Goal: Task Accomplishment & Management: Use online tool/utility

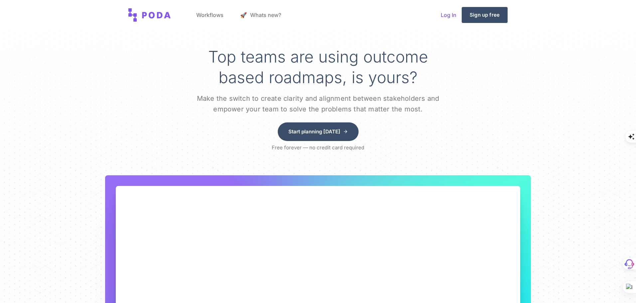
click at [446, 12] on link "Log In" at bounding box center [449, 14] width 26 height 25
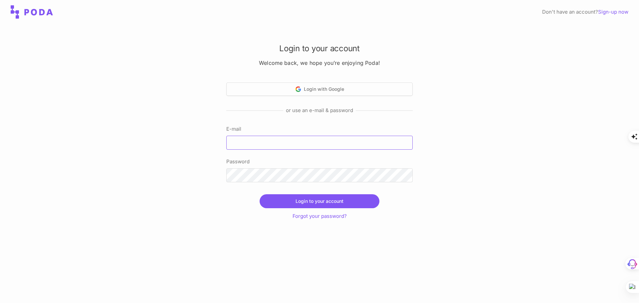
type input "[EMAIL_ADDRESS]"
click at [322, 207] on button "Login to your account" at bounding box center [320, 201] width 120 height 14
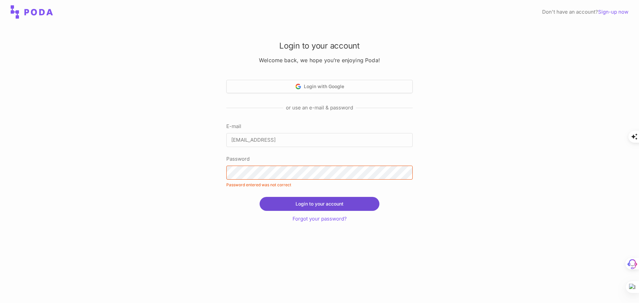
click at [311, 199] on button "Login to your account" at bounding box center [320, 204] width 120 height 14
click at [307, 218] on link "Forgot your password?" at bounding box center [320, 219] width 54 height 6
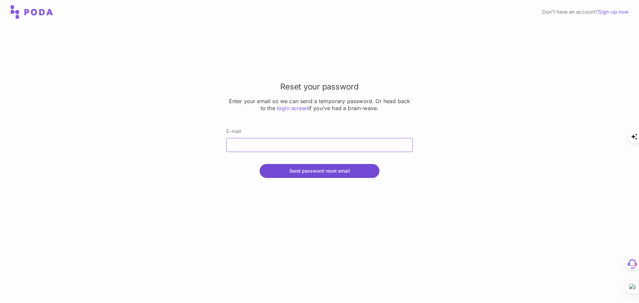
type input "[EMAIL_ADDRESS]"
click at [301, 170] on button "Send password reset email" at bounding box center [320, 171] width 120 height 14
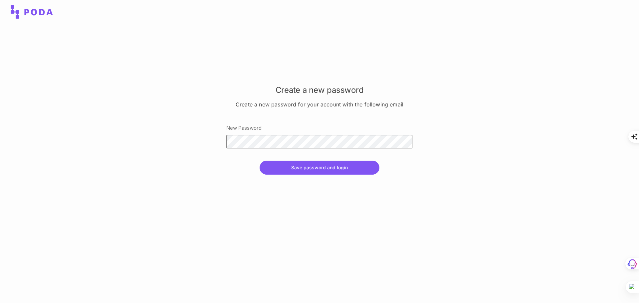
click at [137, 172] on div "Create a new password Create a new password for your account with the following…" at bounding box center [319, 163] width 639 height 279
click at [299, 169] on button "Save password and login" at bounding box center [320, 168] width 120 height 14
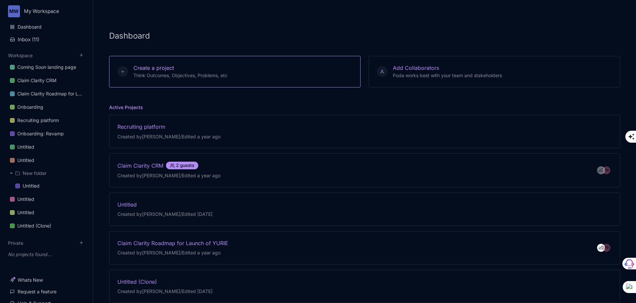
click at [156, 71] on span "Create a project" at bounding box center [153, 68] width 41 height 7
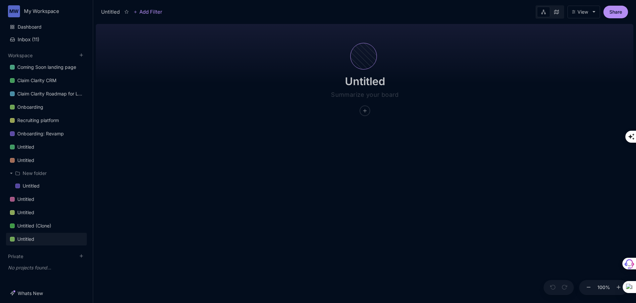
click at [365, 61] on div at bounding box center [364, 56] width 27 height 27
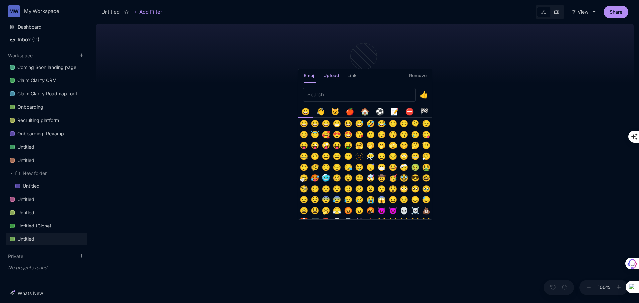
click at [327, 76] on h5 "Upload" at bounding box center [332, 78] width 16 height 12
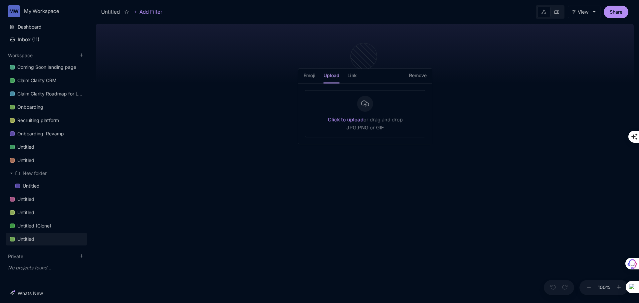
click at [363, 117] on div "Click to upload or drag and drop JPG,PNG or GIF" at bounding box center [365, 124] width 75 height 16
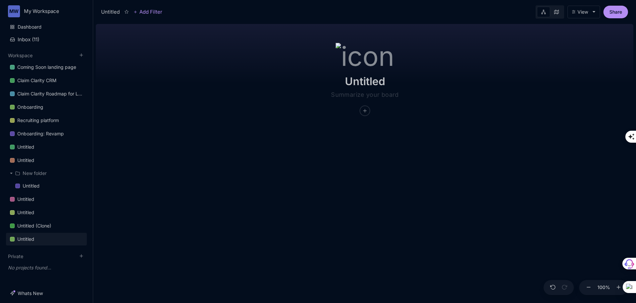
click at [373, 59] on div at bounding box center [365, 56] width 59 height 27
click at [363, 55] on img at bounding box center [365, 55] width 59 height 24
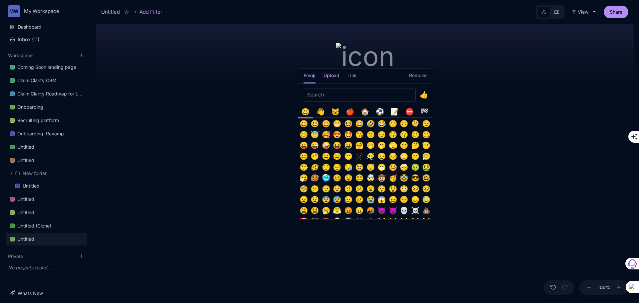
click at [334, 77] on h5 "Upload" at bounding box center [332, 78] width 16 height 12
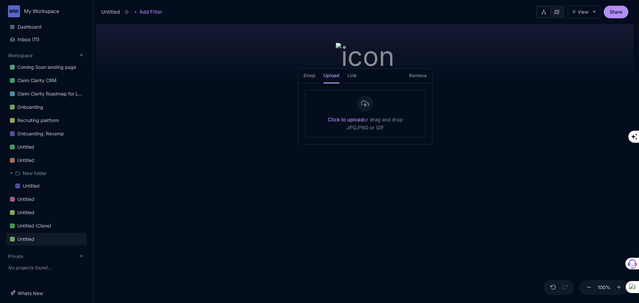
click at [346, 117] on strong "Click to upload" at bounding box center [346, 120] width 36 height 6
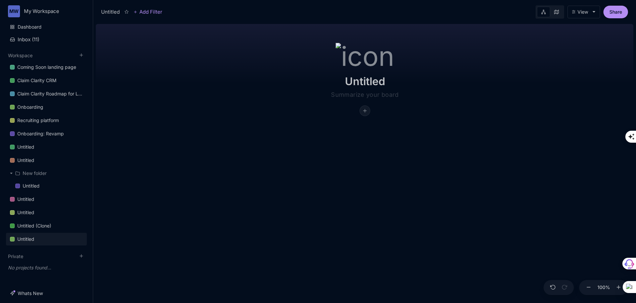
click at [365, 111] on icon at bounding box center [365, 110] width 5 height 5
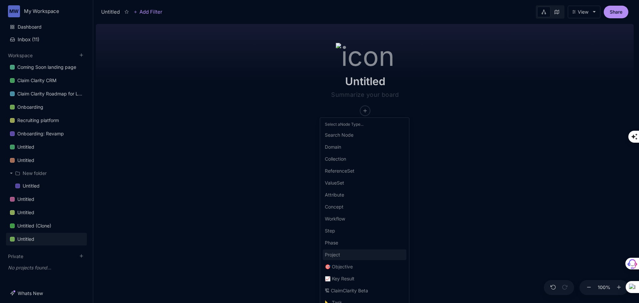
click at [341, 256] on div "Project" at bounding box center [365, 255] width 84 height 11
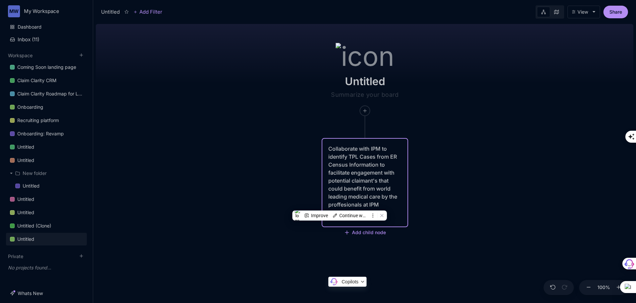
type textarea "Collaborate with IPM to identify TPL Cases from ER Census Information to facili…"
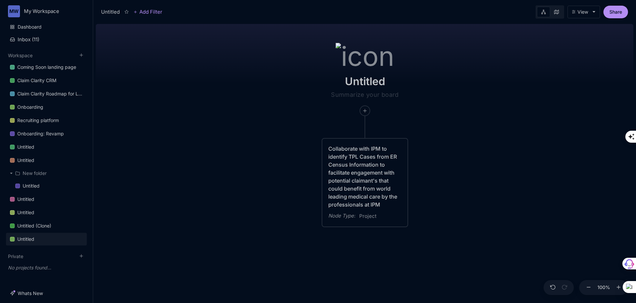
click at [420, 247] on div "Untitled Collaborate with IPM to identify TPL Cases from ER Census Information …" at bounding box center [365, 162] width 538 height 282
click at [365, 191] on div "Collaborate with IPM to identify TPL Cases from ER Census Information to facili…" at bounding box center [365, 177] width 73 height 64
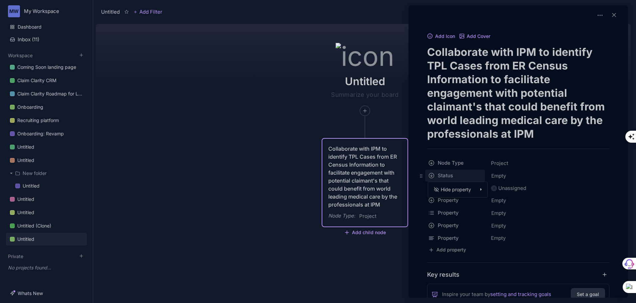
click at [458, 176] on html "MW My Workspace Dashboard Inbox ( 11 ) Workspace Coming Soon landing page Claim…" at bounding box center [318, 151] width 636 height 303
click at [502, 178] on html "MW My Workspace Dashboard Inbox ( 11 ) Workspace Coming Soon landing page Claim…" at bounding box center [318, 151] width 636 height 303
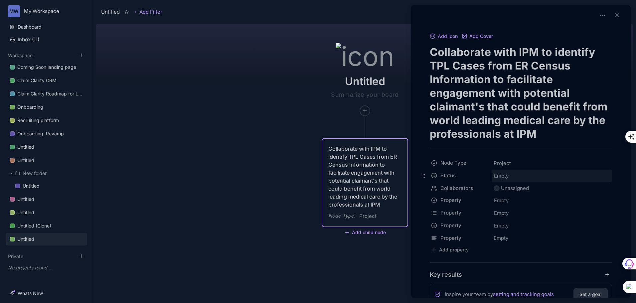
click at [500, 177] on span "Empty" at bounding box center [501, 176] width 15 height 9
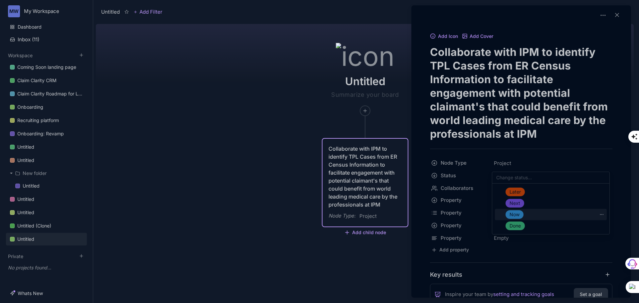
click at [520, 215] on div "Now" at bounding box center [515, 214] width 18 height 9
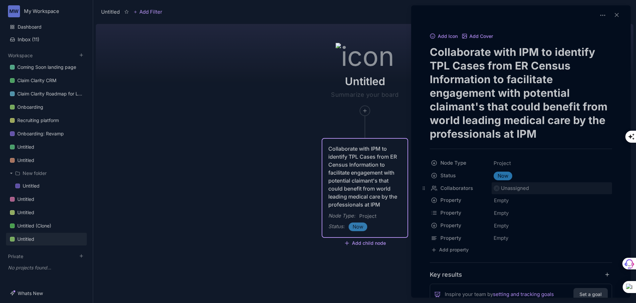
click at [522, 189] on div "Unassigned" at bounding box center [515, 188] width 28 height 8
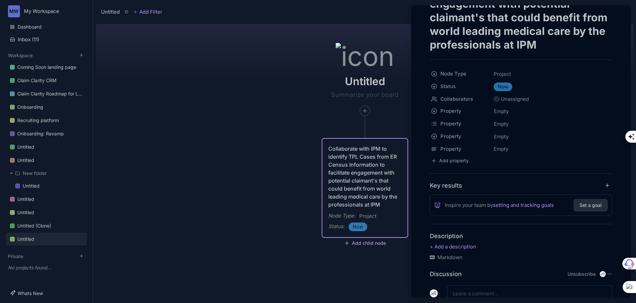
scroll to position [128, 0]
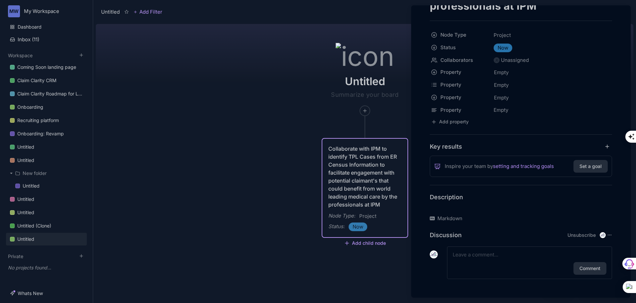
click at [452, 208] on p at bounding box center [521, 208] width 182 height 8
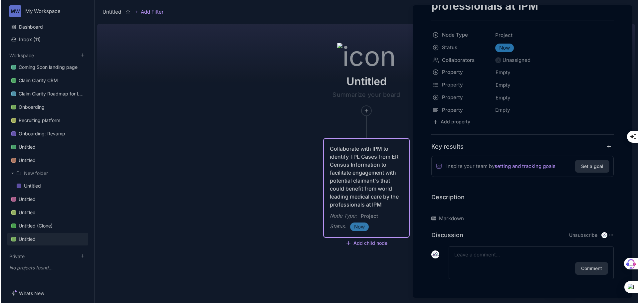
scroll to position [43, 0]
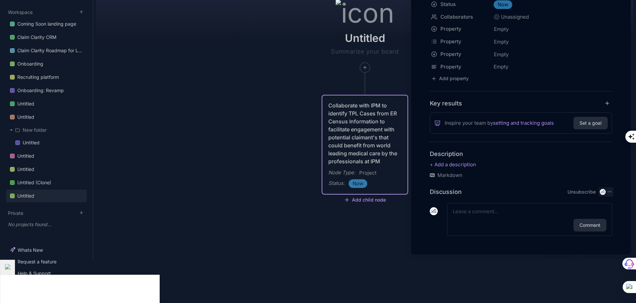
click at [611, 192] on circle at bounding box center [611, 192] width 0 height 0
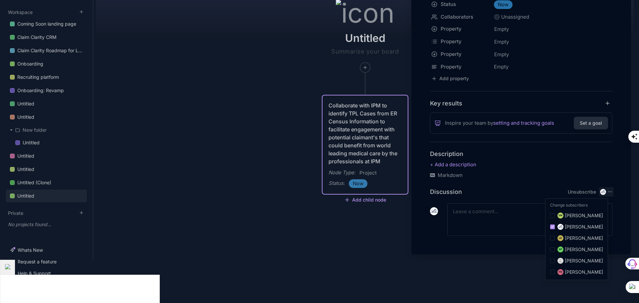
scroll to position [128, 0]
click at [556, 215] on div "SM Samantha Molo" at bounding box center [576, 215] width 53 height 7
click at [552, 248] on input "SP Sonja Marie Perico" at bounding box center [552, 249] width 5 height 5
checkbox input "true"
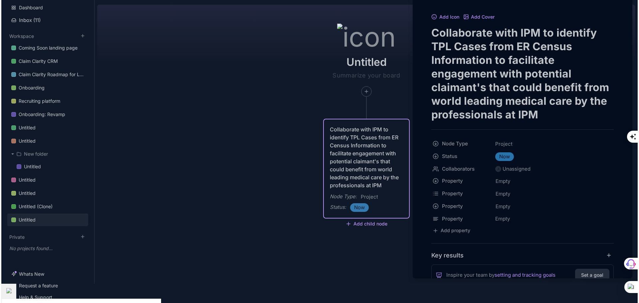
scroll to position [0, 0]
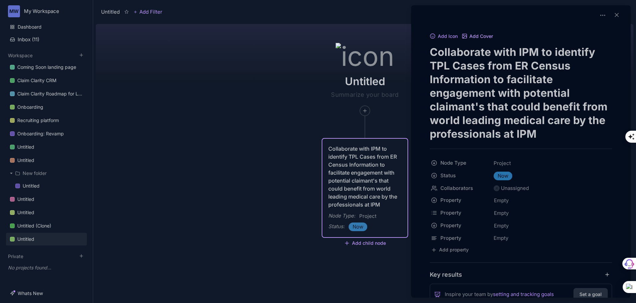
click at [484, 35] on button "Add Cover" at bounding box center [478, 37] width 32 height 6
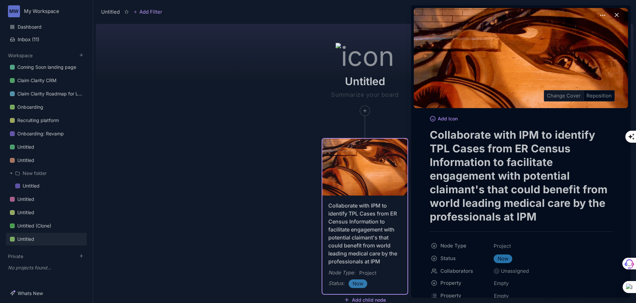
click at [565, 94] on div "Change Cover" at bounding box center [564, 96] width 39 height 11
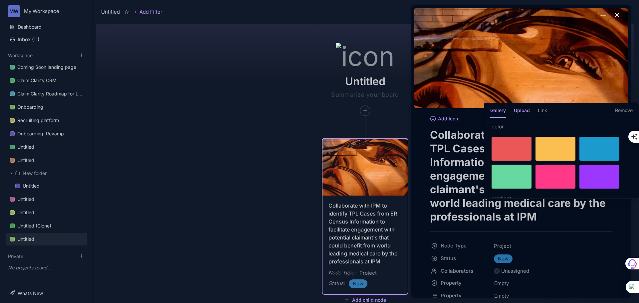
click at [520, 112] on h5 "Upload" at bounding box center [522, 113] width 16 height 12
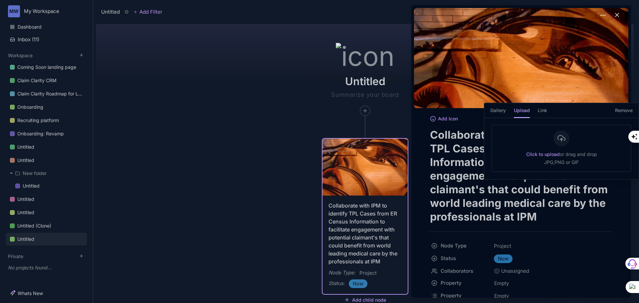
click at [535, 149] on div "Click to upload or drag and drop JPG,PNG or GIF" at bounding box center [562, 148] width 140 height 47
